Goal: Navigation & Orientation: Find specific page/section

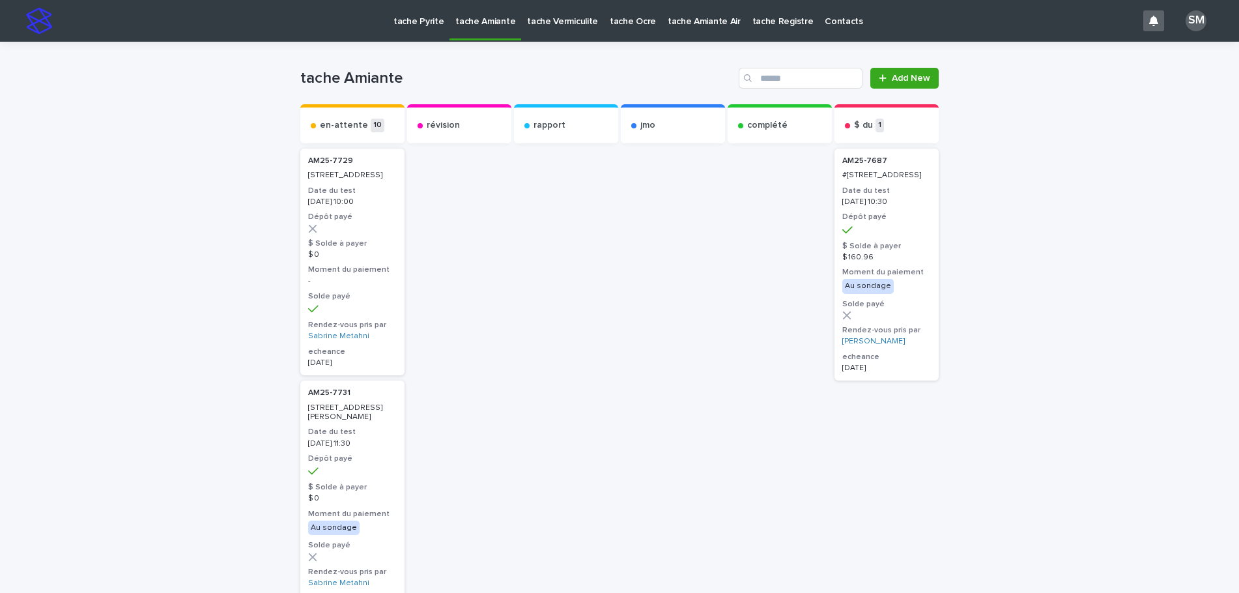
click at [406, 21] on p "tache Pyrite" at bounding box center [418, 13] width 50 height 27
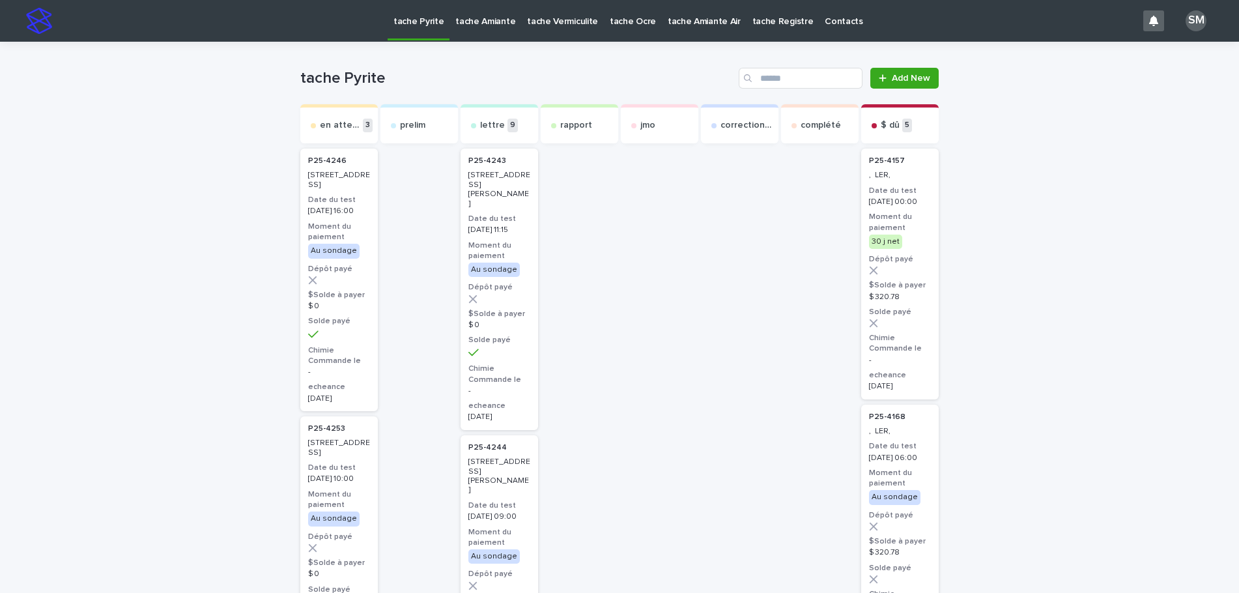
click at [472, 22] on p "tache Amiante" at bounding box center [485, 13] width 60 height 27
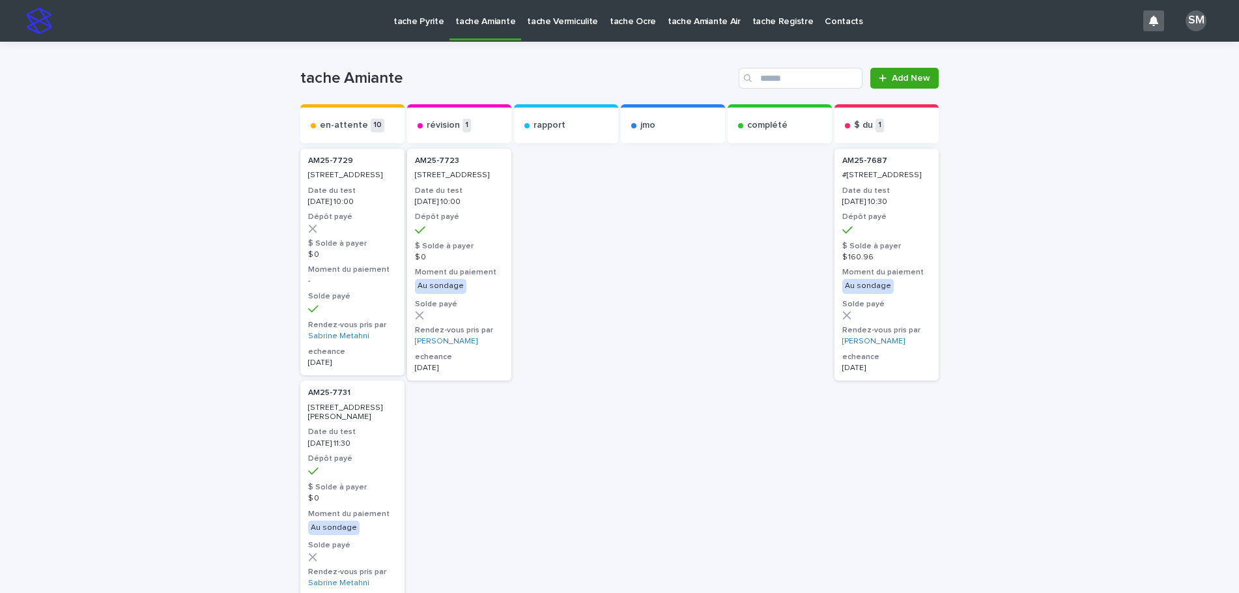
click at [535, 25] on p "tache Vermiculite" at bounding box center [562, 13] width 71 height 27
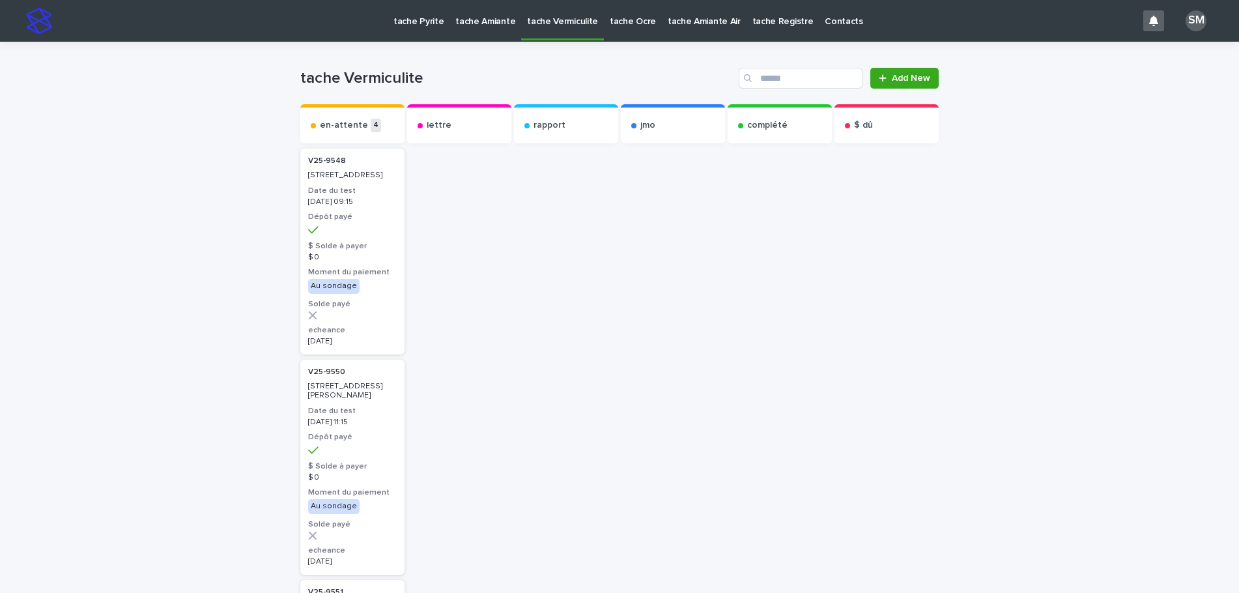
click at [472, 27] on p "tache Amiante" at bounding box center [485, 13] width 60 height 27
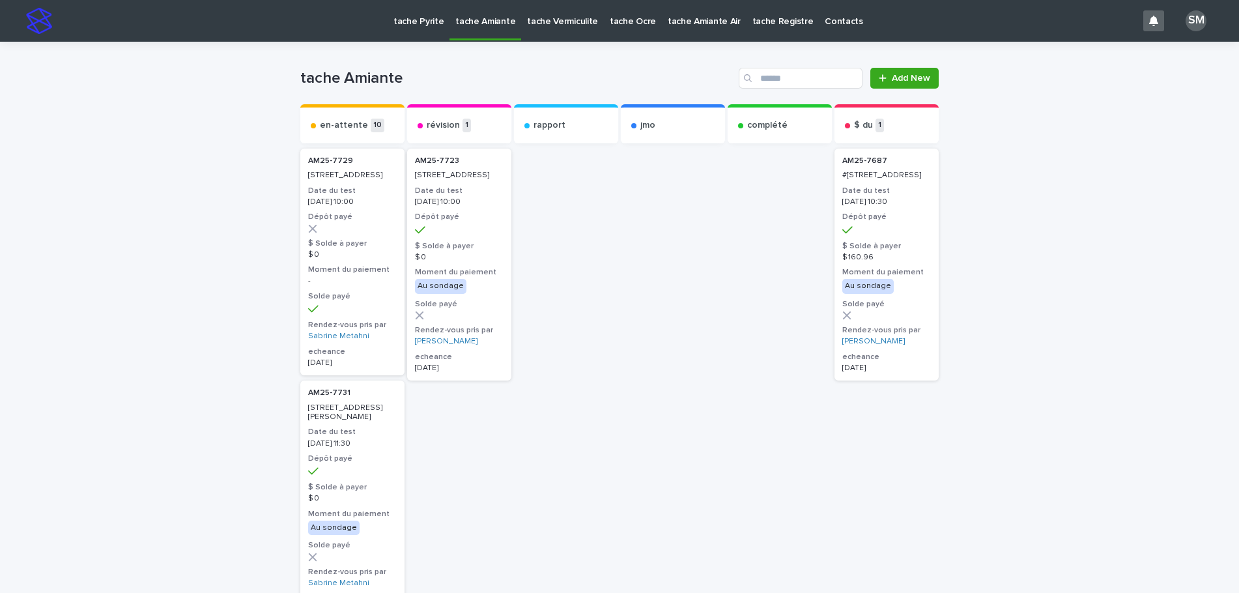
click at [404, 24] on p "tache Pyrite" at bounding box center [418, 13] width 50 height 27
